Goal: Find specific page/section: Find specific page/section

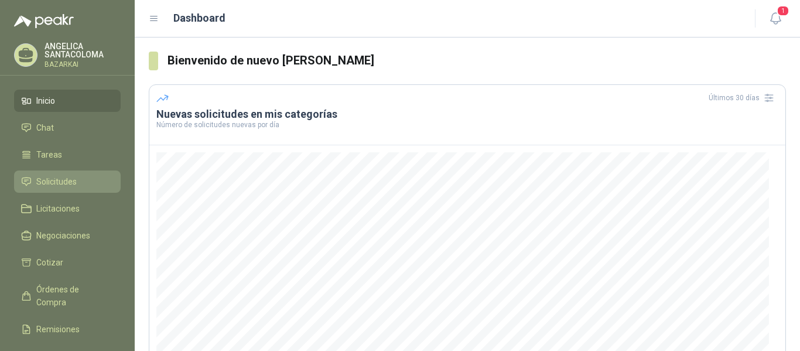
click at [62, 184] on span "Solicitudes" at bounding box center [56, 181] width 40 height 13
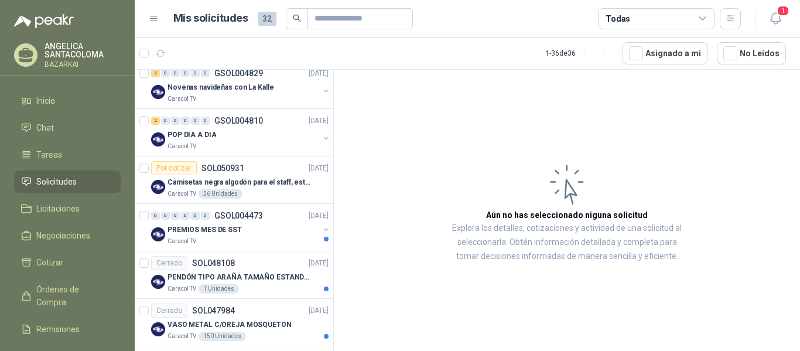
scroll to position [527, 0]
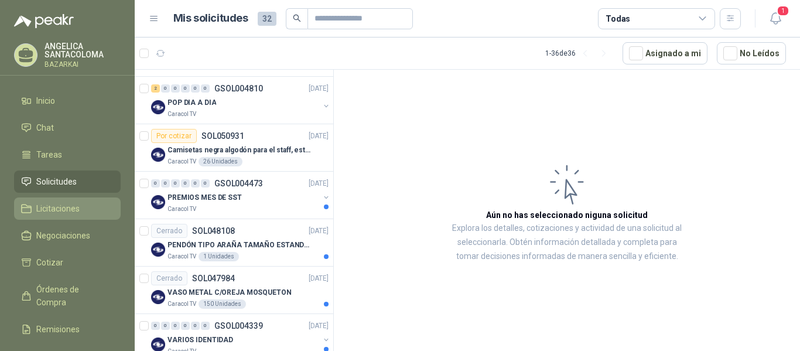
click at [68, 207] on span "Licitaciones" at bounding box center [57, 208] width 43 height 13
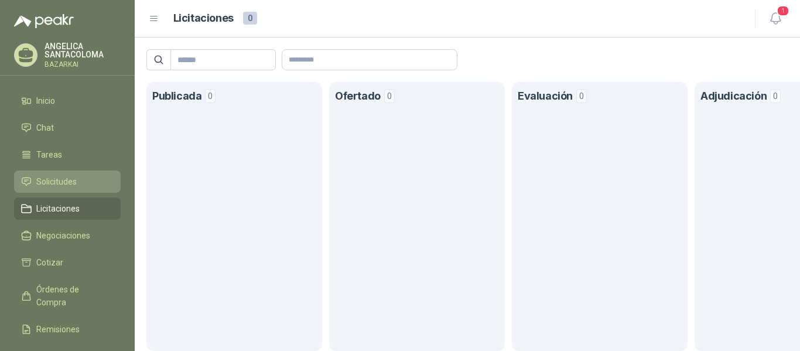
click at [67, 179] on span "Solicitudes" at bounding box center [56, 181] width 40 height 13
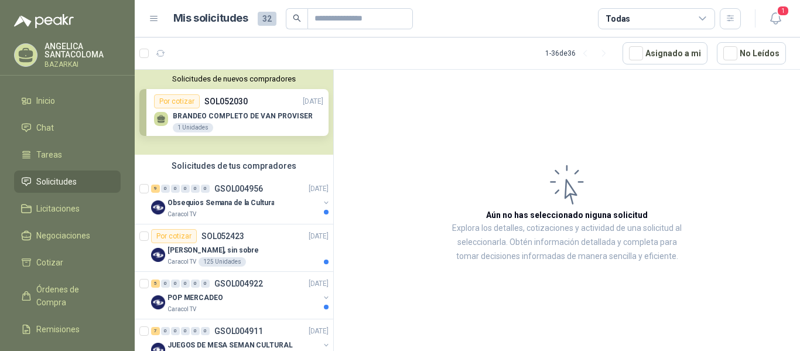
click at [236, 122] on div "Solicitudes de nuevos compradores Por cotizar SOL052030 [DATE] BRANDEO COMPLETO…" at bounding box center [234, 112] width 199 height 85
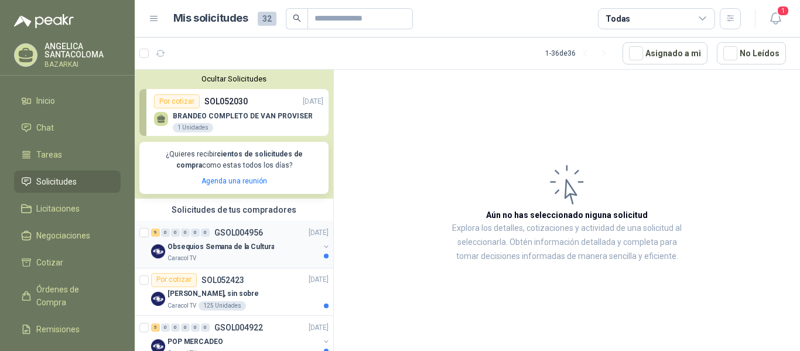
click at [248, 244] on p "Obsequios Semana de la Cultura" at bounding box center [221, 246] width 107 height 11
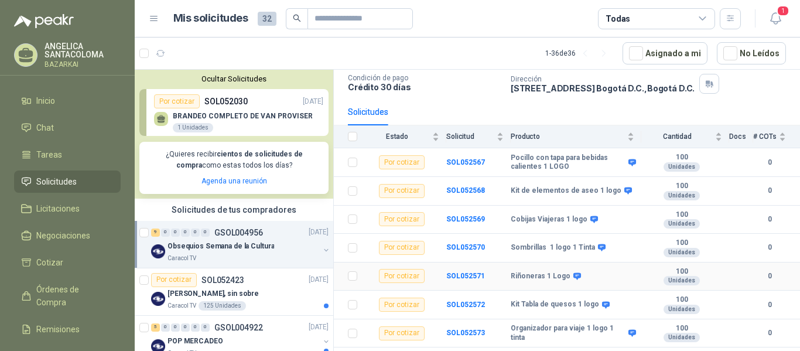
scroll to position [136, 0]
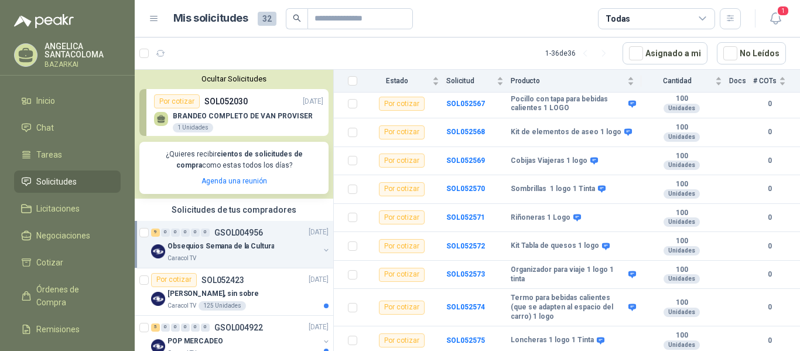
click at [52, 176] on span "Solicitudes" at bounding box center [56, 181] width 40 height 13
